Goal: Information Seeking & Learning: Learn about a topic

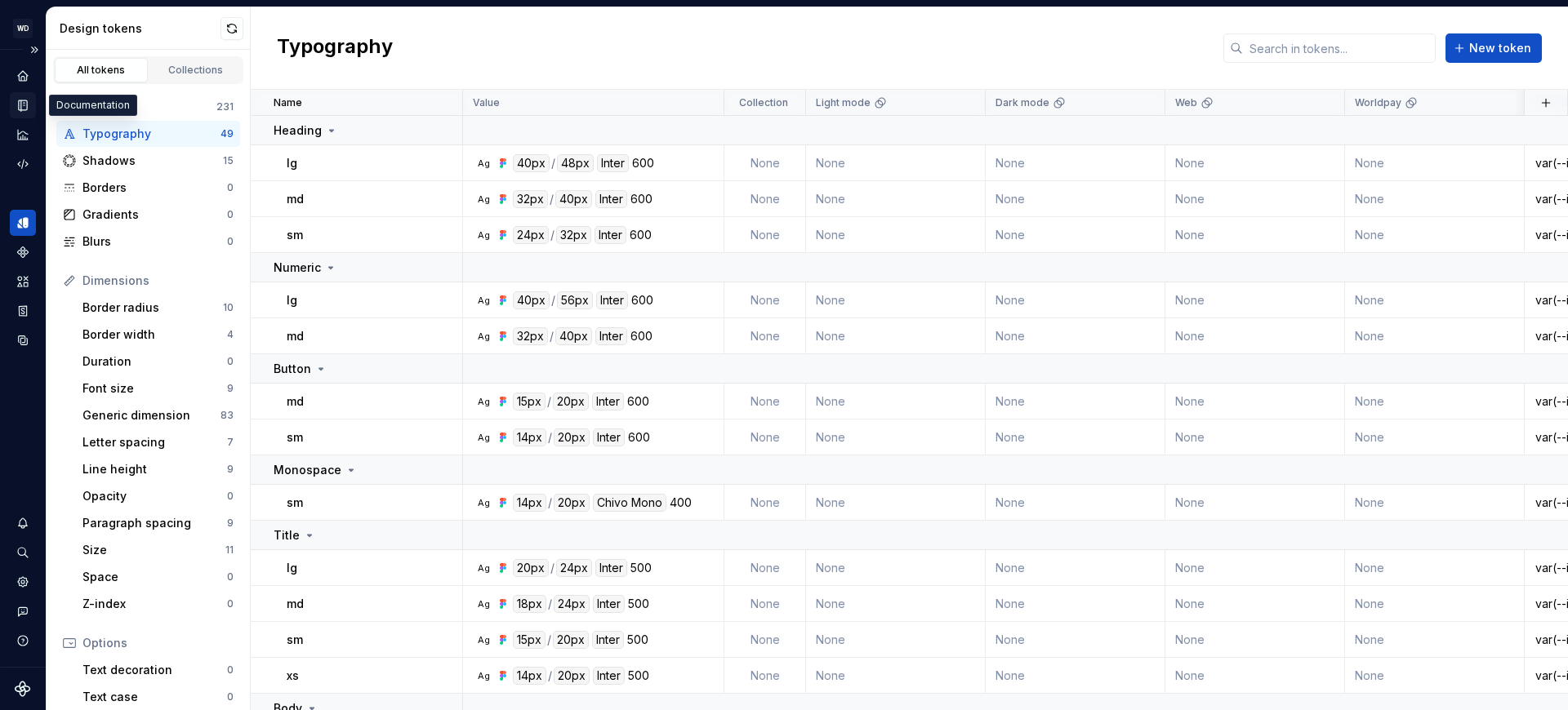
click at [21, 107] on icon "Documentation" at bounding box center [23, 106] width 8 height 11
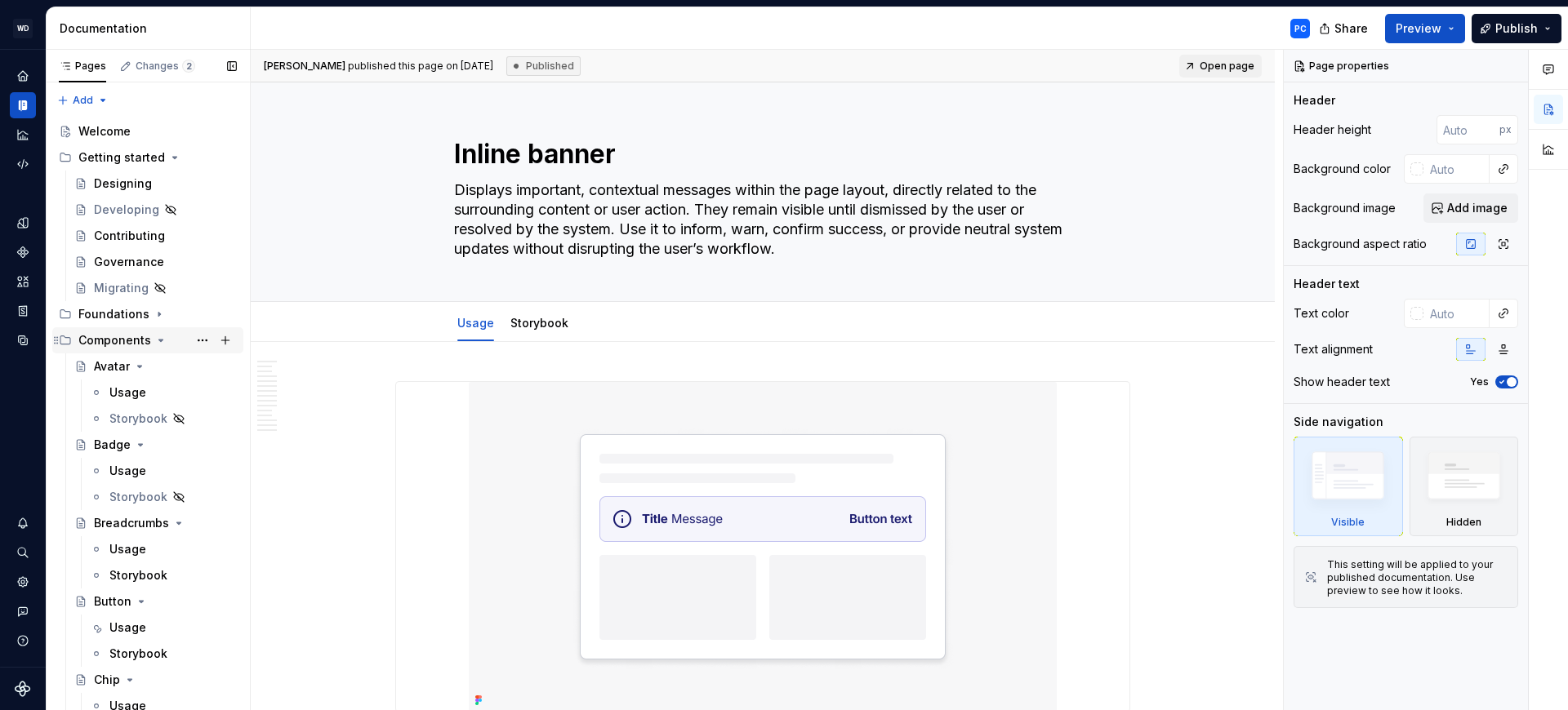
click at [156, 336] on icon "Page tree" at bounding box center [161, 340] width 13 height 13
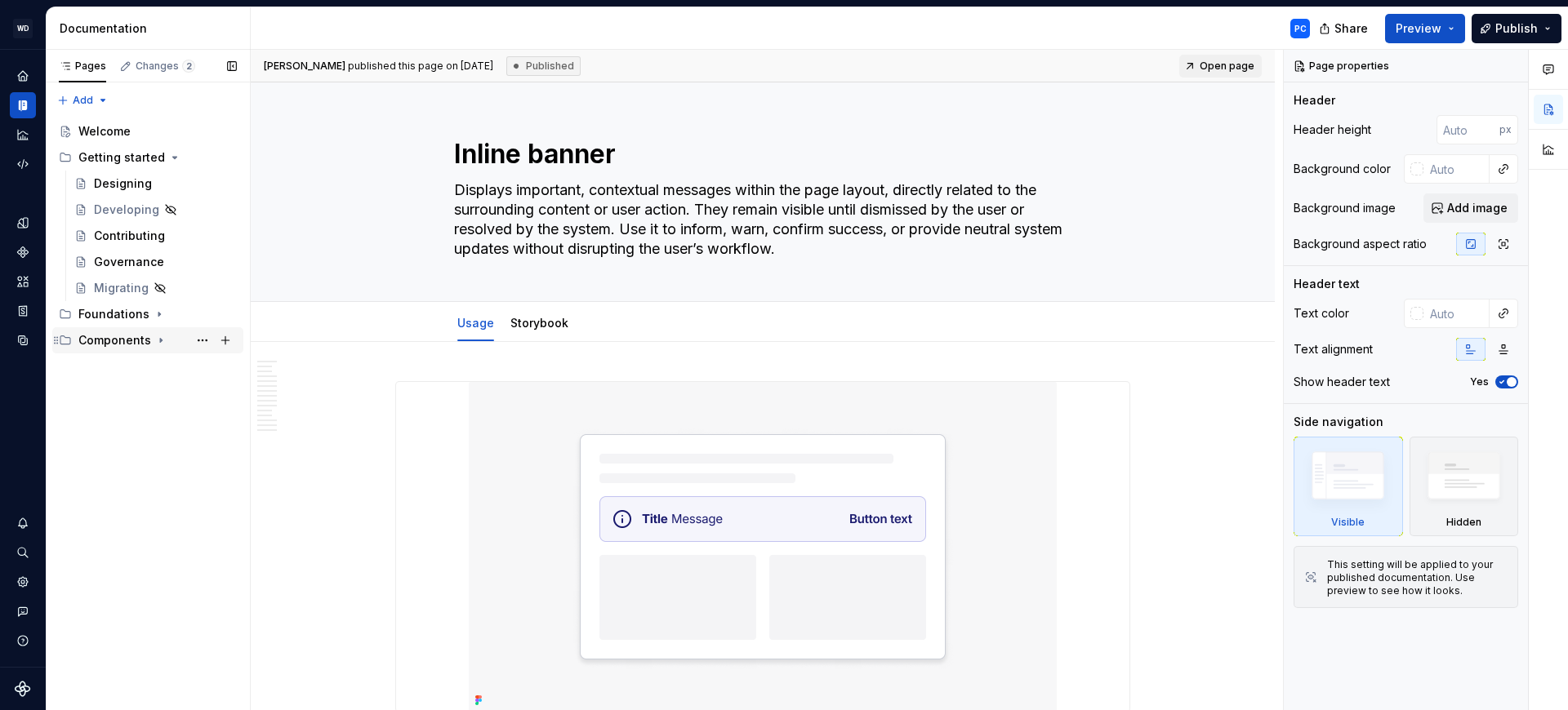
click at [156, 336] on icon "Page tree" at bounding box center [161, 340] width 13 height 13
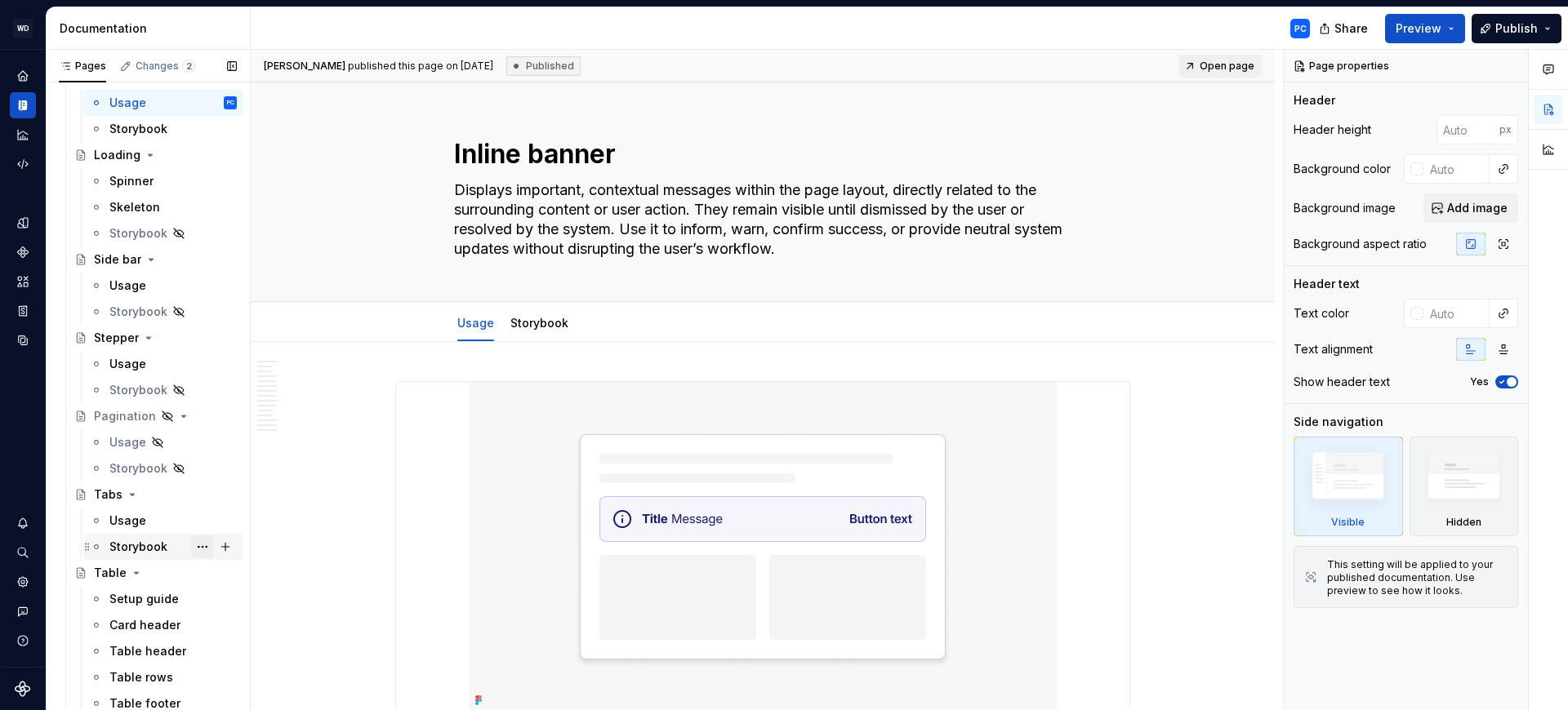
scroll to position [1833, 0]
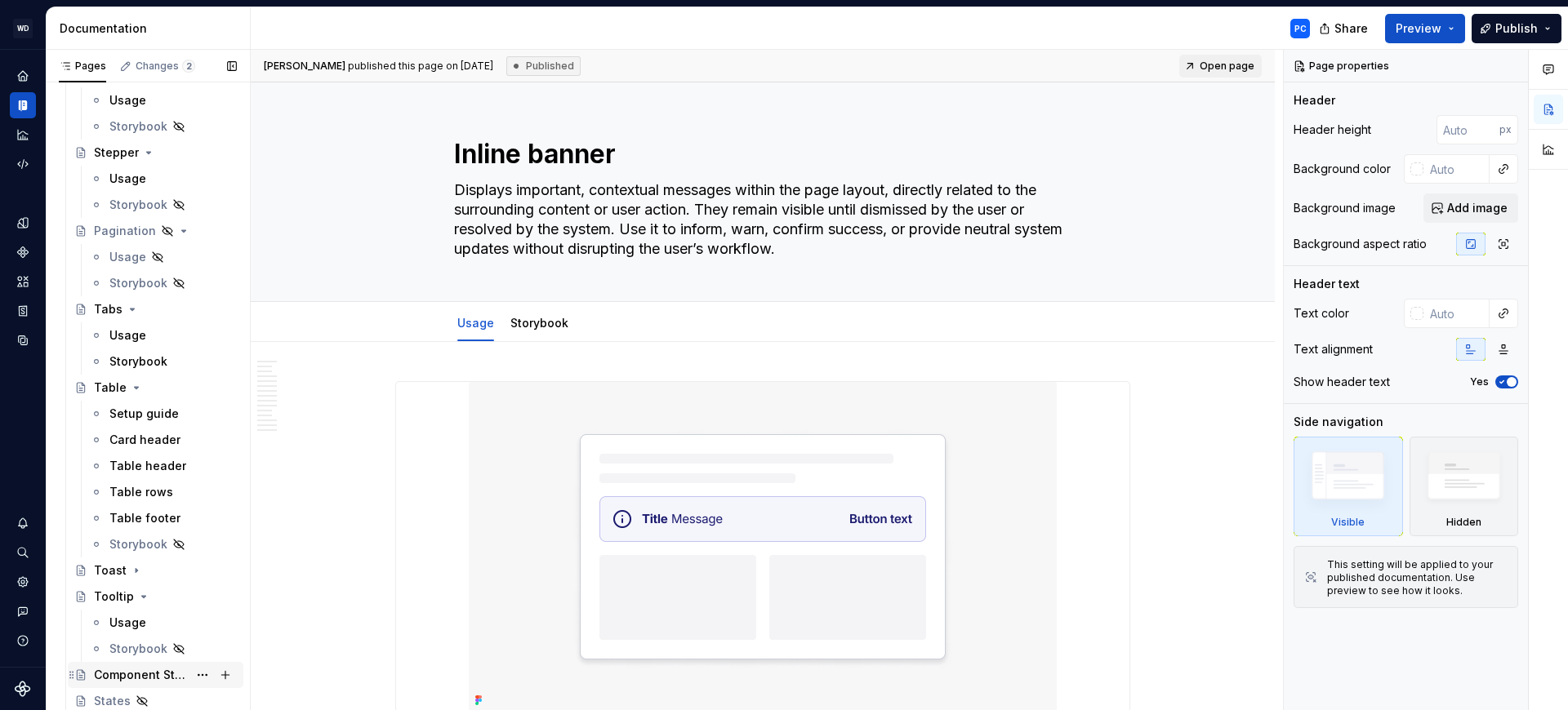
click at [159, 673] on div "Component Status" at bounding box center [141, 675] width 94 height 17
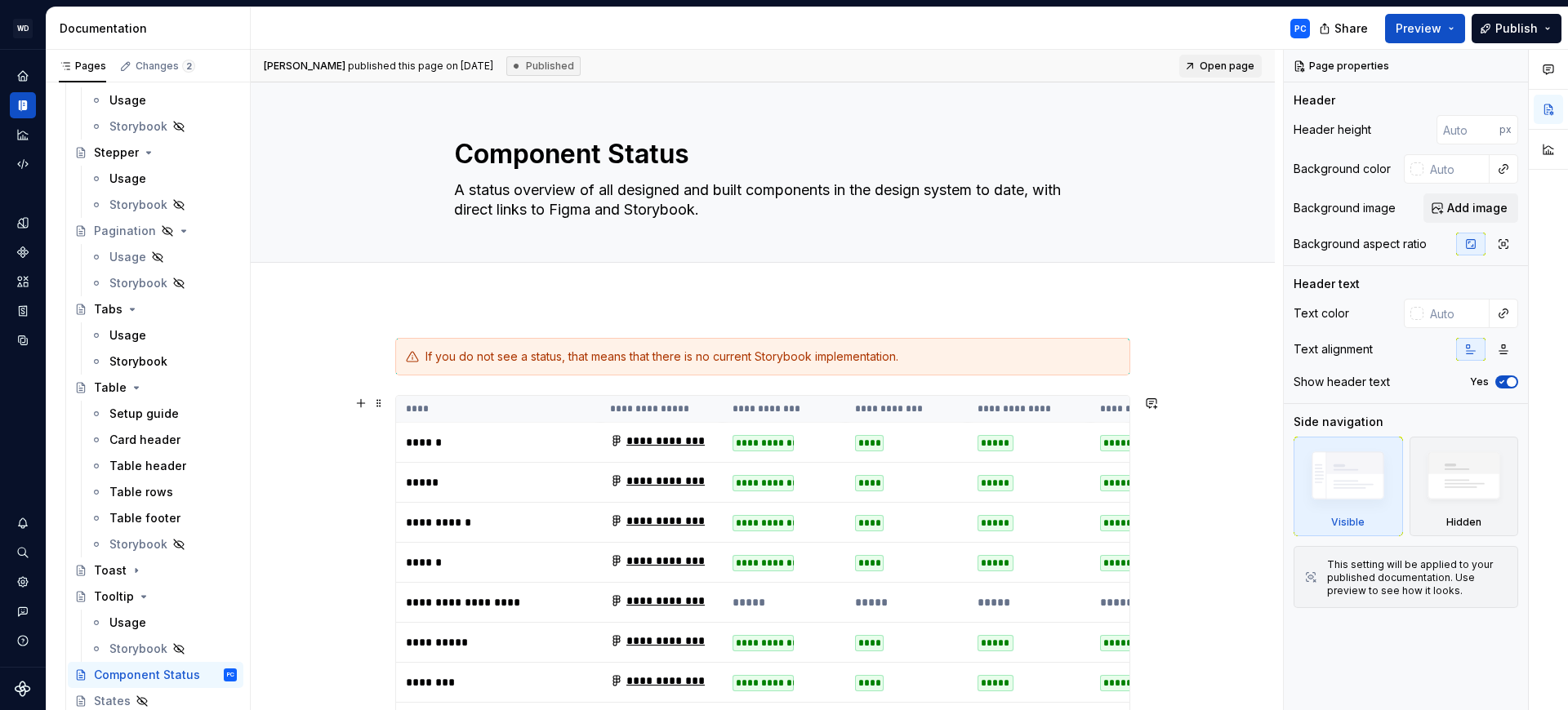
click at [777, 441] on div "**********" at bounding box center [764, 443] width 62 height 17
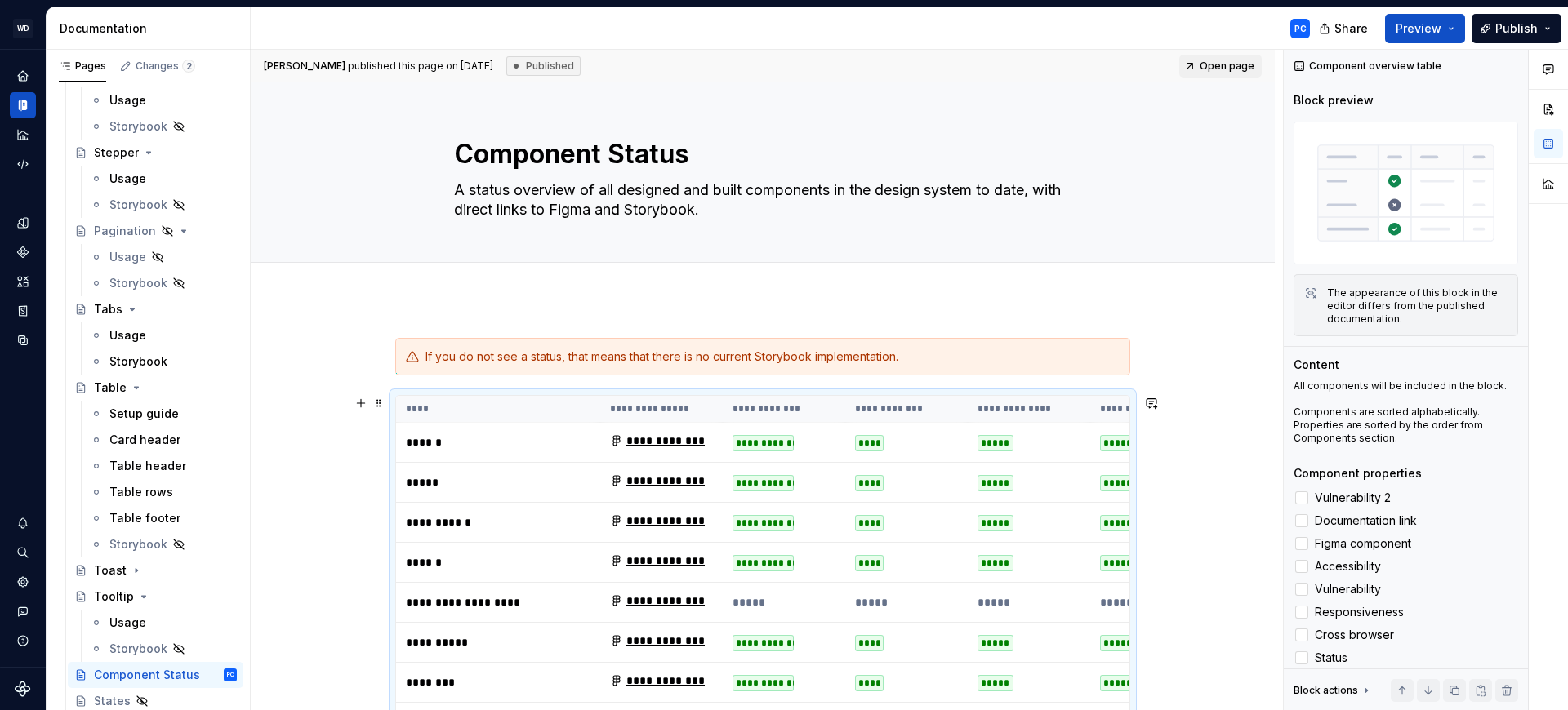
click at [745, 445] on div "**********" at bounding box center [764, 443] width 62 height 17
click at [382, 403] on span at bounding box center [379, 402] width 13 height 22
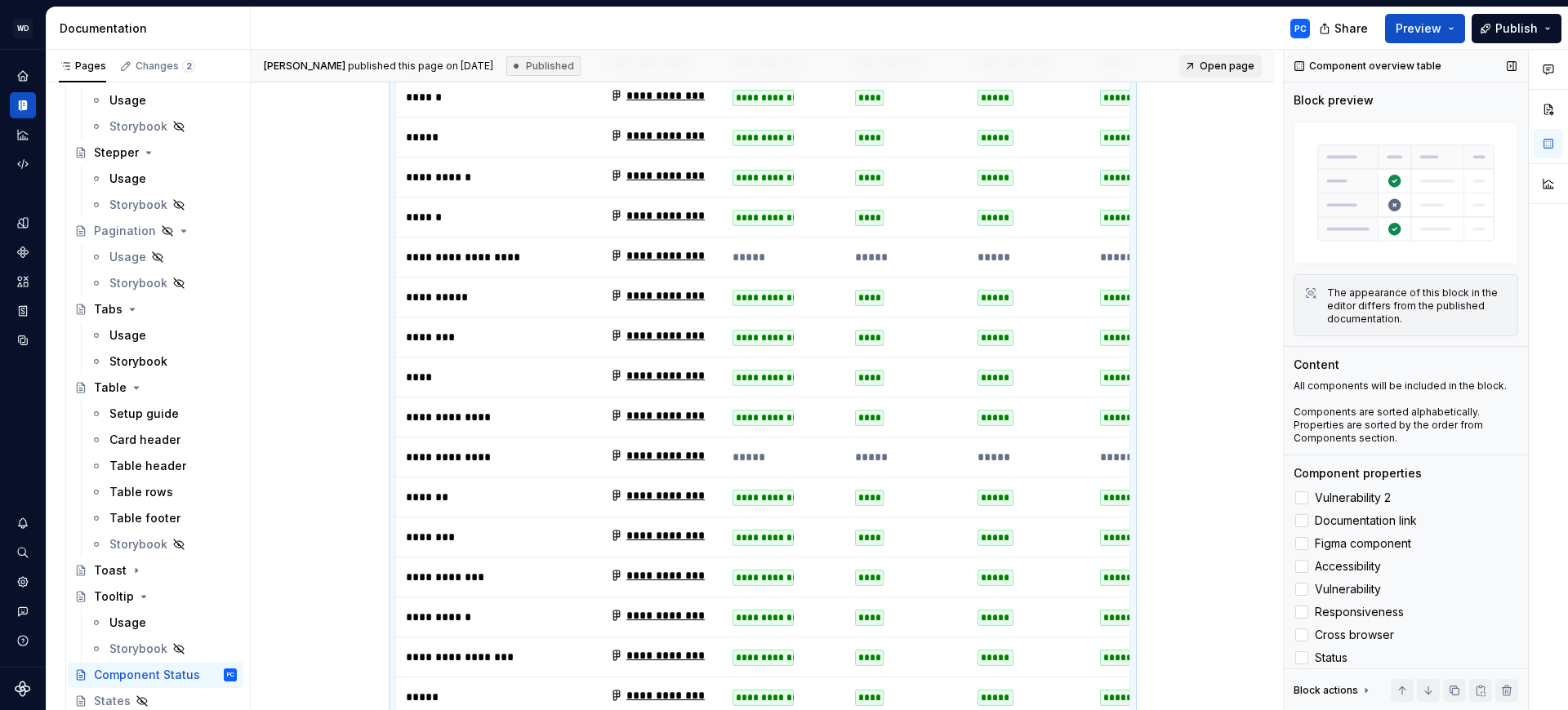
scroll to position [69, 0]
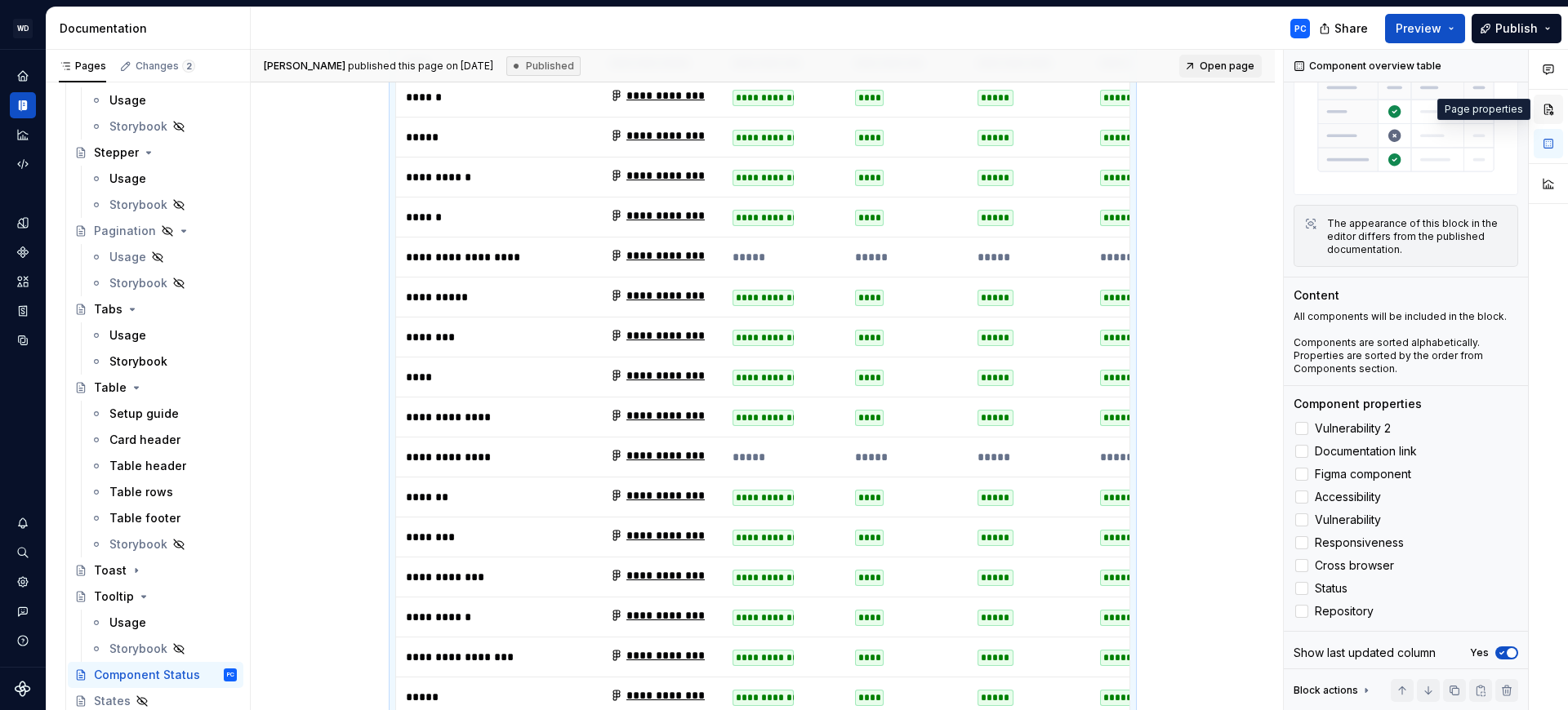
click at [1548, 108] on button "button" at bounding box center [1548, 109] width 29 height 29
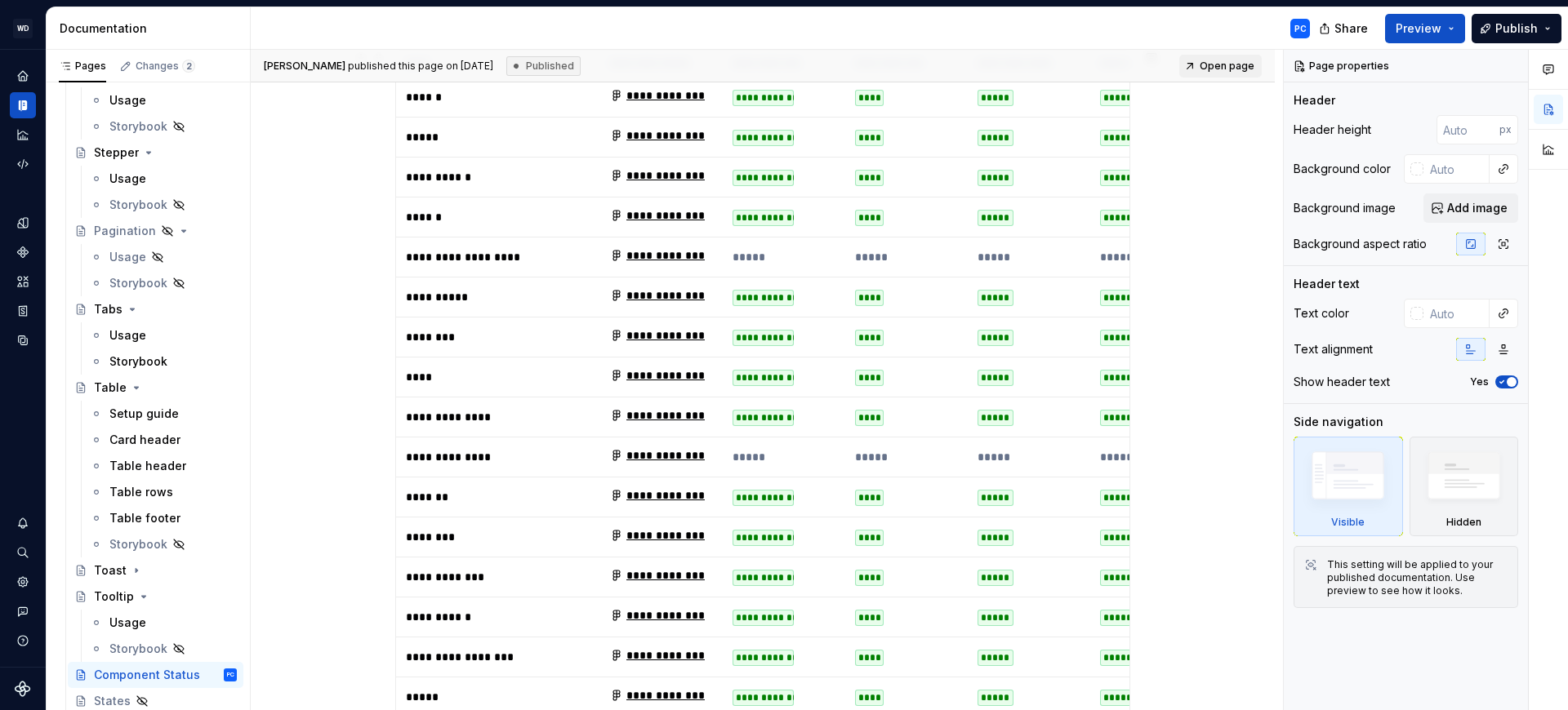
scroll to position [143, 0]
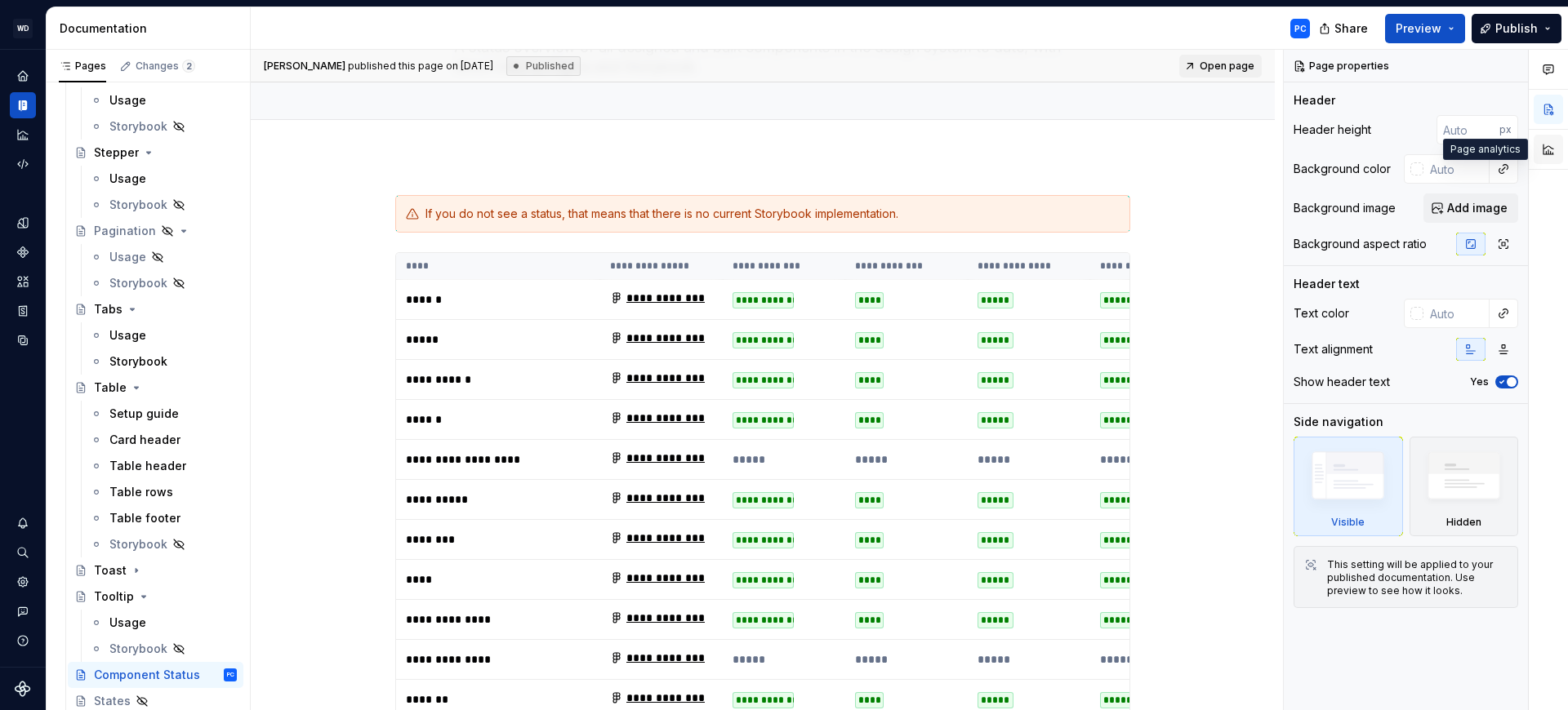
click at [1558, 148] on button "button" at bounding box center [1548, 149] width 29 height 29
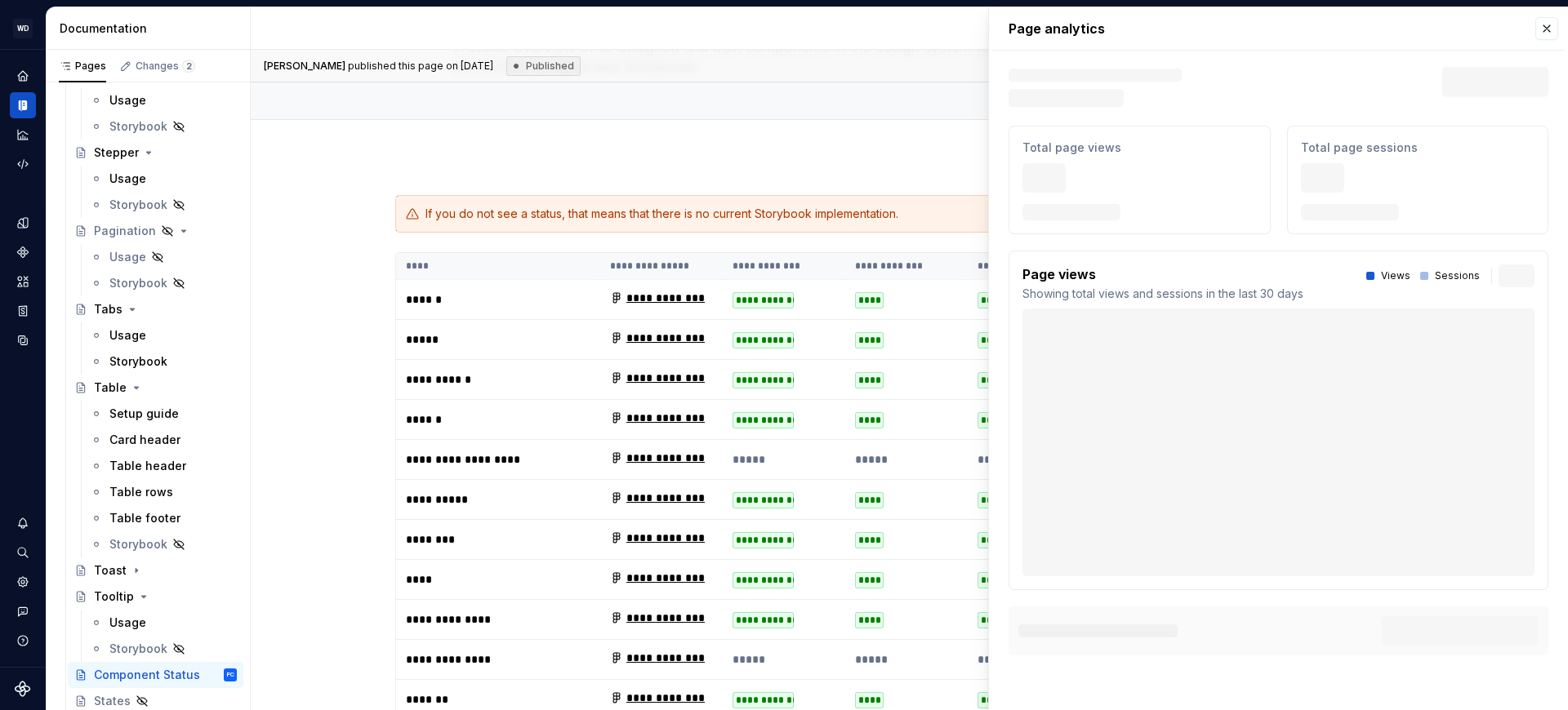
click at [1558, 22] on div "Page analytics Text defining the skeleton width Skeleton width Last 30 days Tot…" at bounding box center [1278, 358] width 580 height 703
click at [1548, 33] on button "button" at bounding box center [1546, 28] width 22 height 22
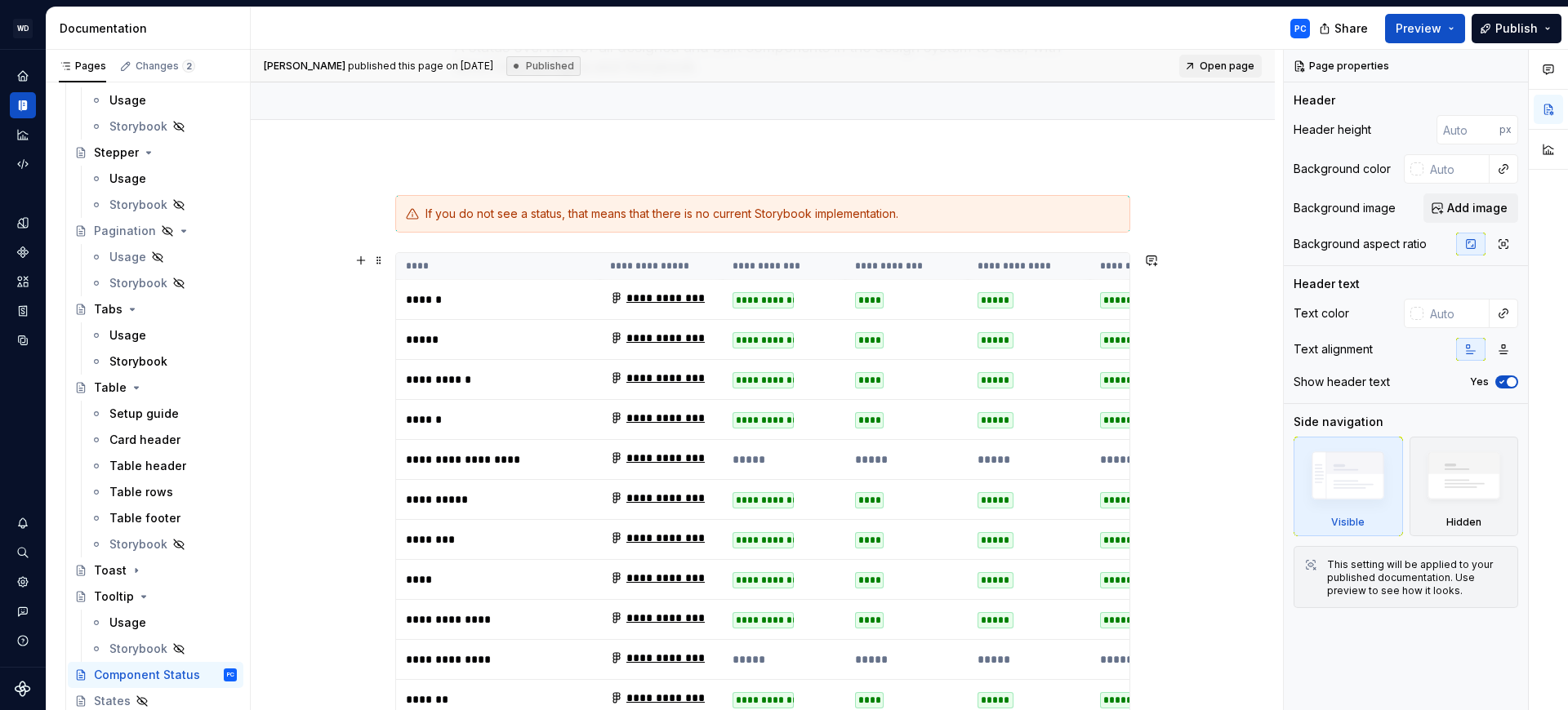
click at [830, 292] on td "**********" at bounding box center [784, 300] width 122 height 40
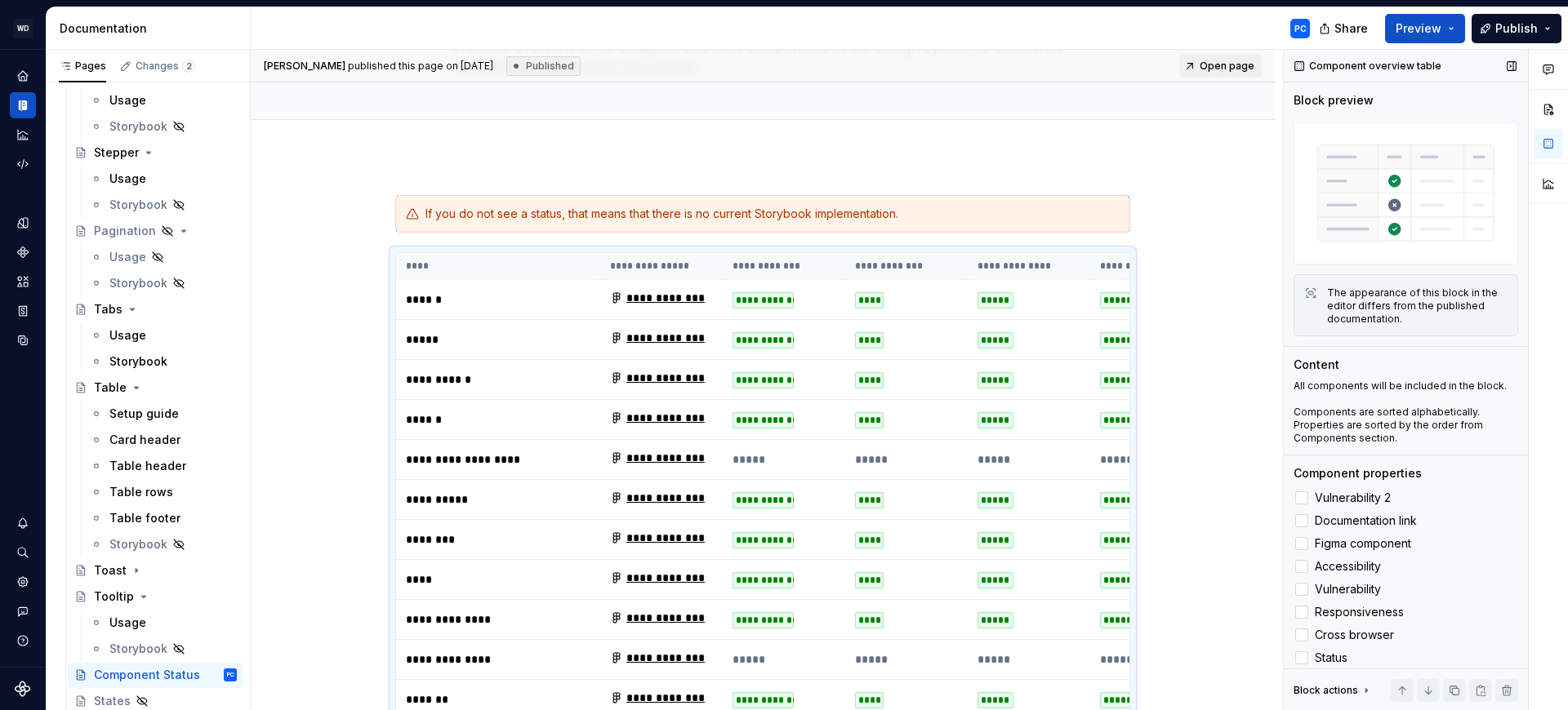
scroll to position [69, 0]
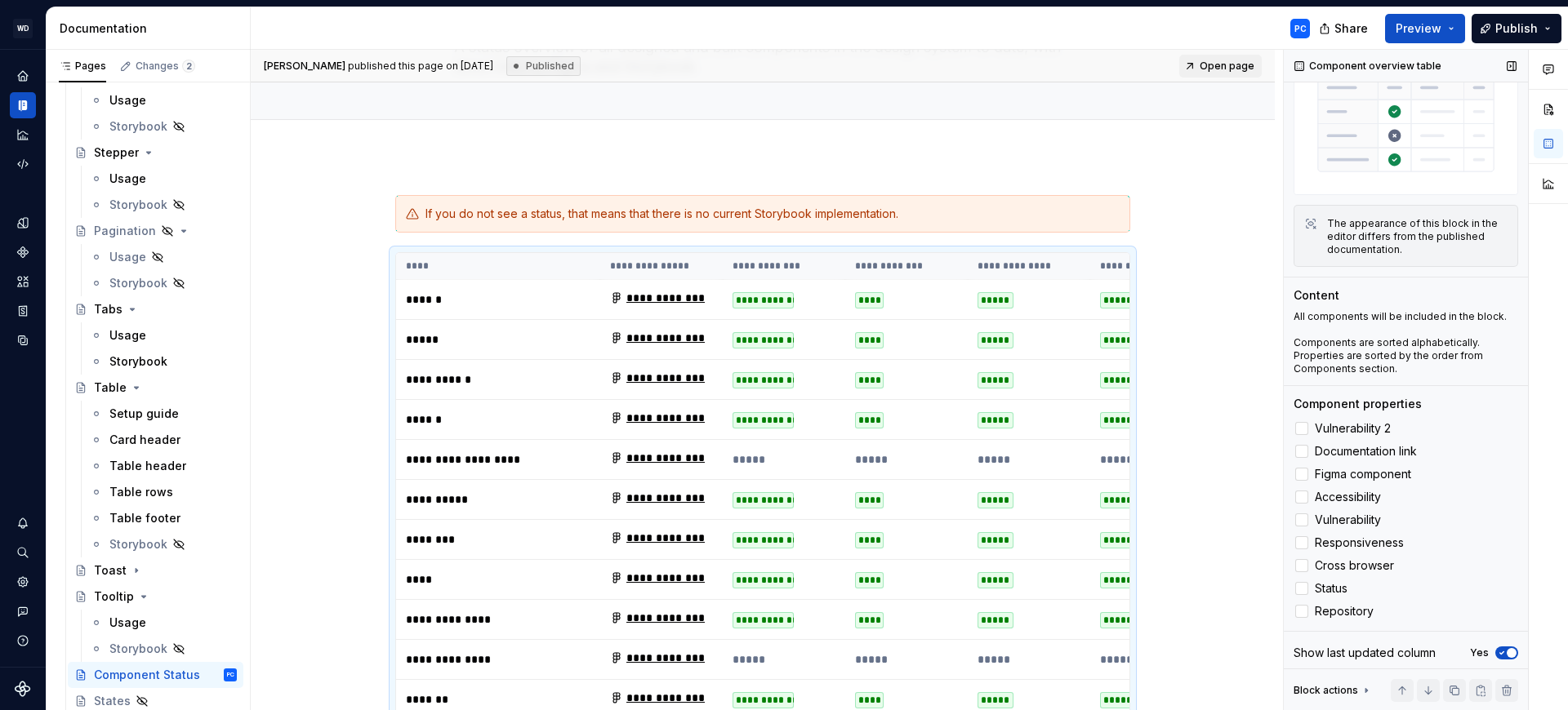
click at [1368, 224] on div "The appearance of this block in the editor differs from the published documenta…" at bounding box center [1417, 236] width 181 height 39
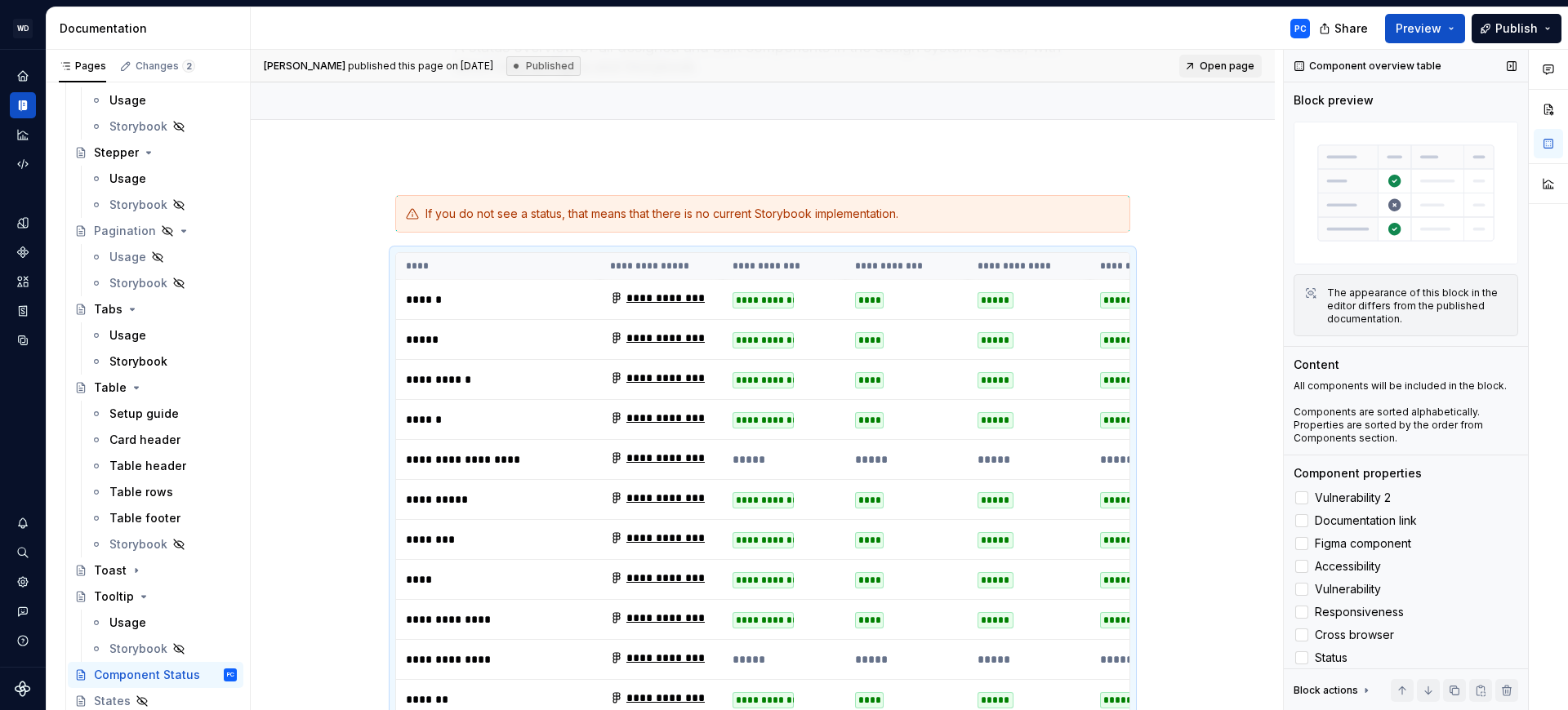
click at [1418, 328] on div "The appearance of this block in the editor differs from the published documenta…" at bounding box center [1406, 305] width 225 height 62
click at [1321, 63] on div "Component overview table" at bounding box center [1368, 66] width 160 height 22
click at [1502, 67] on button "button" at bounding box center [1511, 66] width 22 height 22
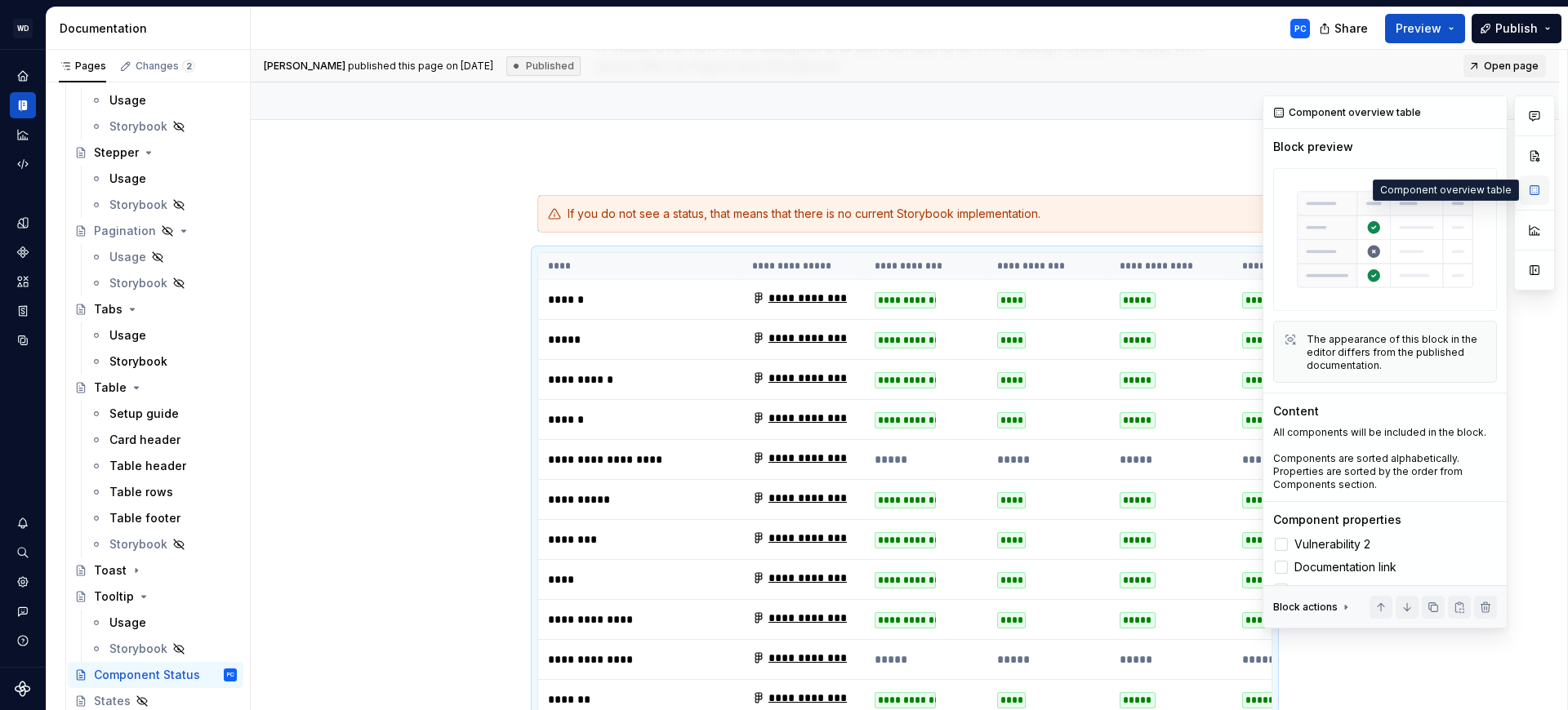
click at [1535, 189] on button "button" at bounding box center [1534, 190] width 29 height 29
click at [1305, 109] on div "Component overview table" at bounding box center [1348, 112] width 160 height 22
click at [1528, 264] on button "button" at bounding box center [1534, 269] width 29 height 29
type textarea "*"
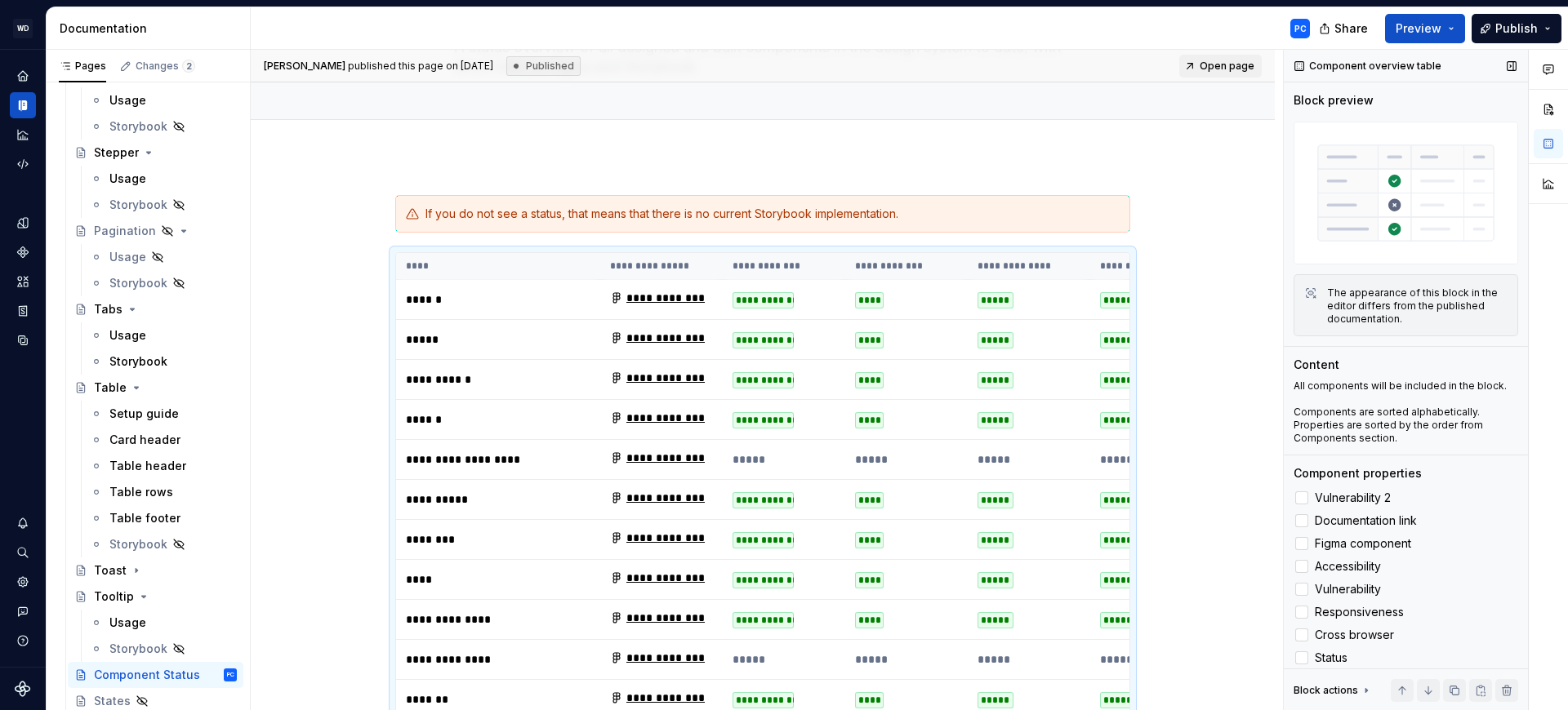
scroll to position [69, 0]
